Goal: Task Accomplishment & Management: Manage account settings

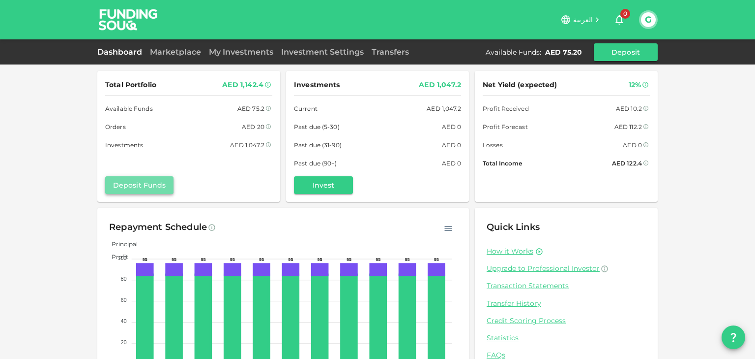
click at [130, 183] on button "Deposit Funds" at bounding box center [139, 185] width 68 height 18
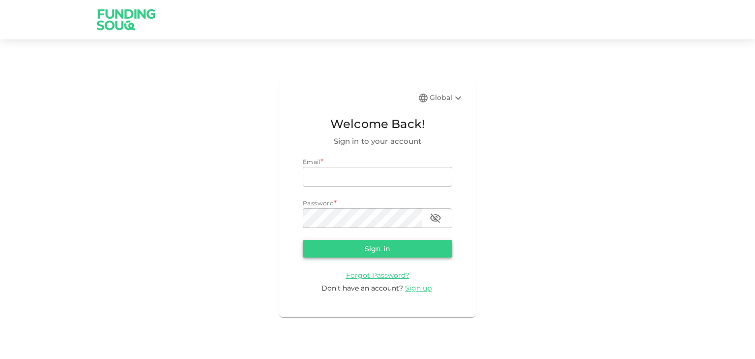
type input "[EMAIL_ADDRESS][DOMAIN_NAME]"
click at [364, 244] on button "Sign in" at bounding box center [378, 248] width 150 height 18
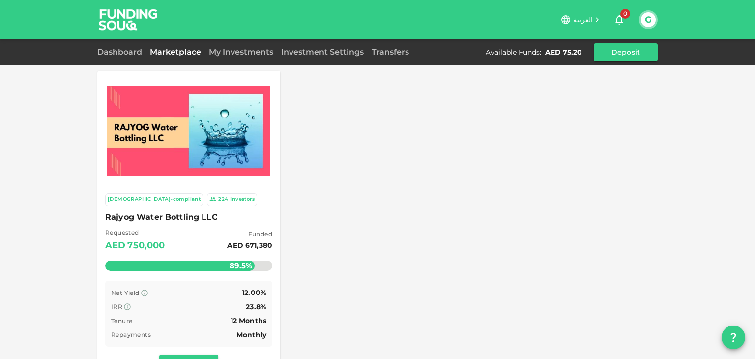
click at [648, 20] on button "G" at bounding box center [648, 19] width 15 height 15
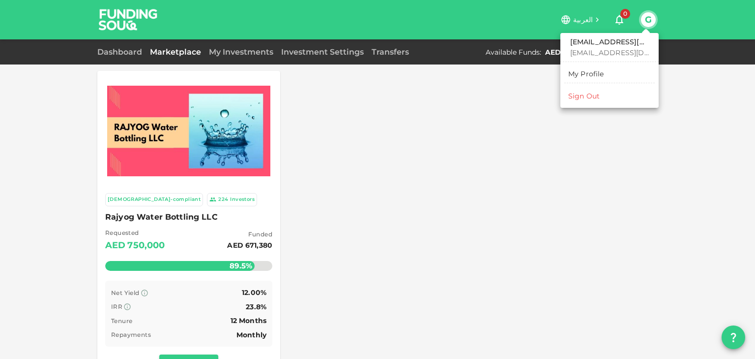
click at [588, 96] on div "Sign Out" at bounding box center [583, 96] width 31 height 10
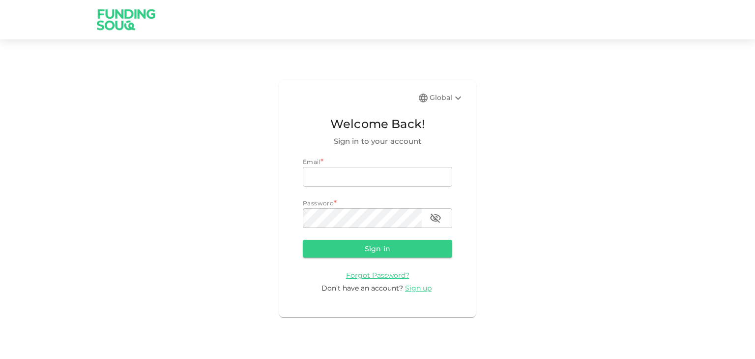
type input "[EMAIL_ADDRESS][DOMAIN_NAME]"
